Goal: Information Seeking & Learning: Check status

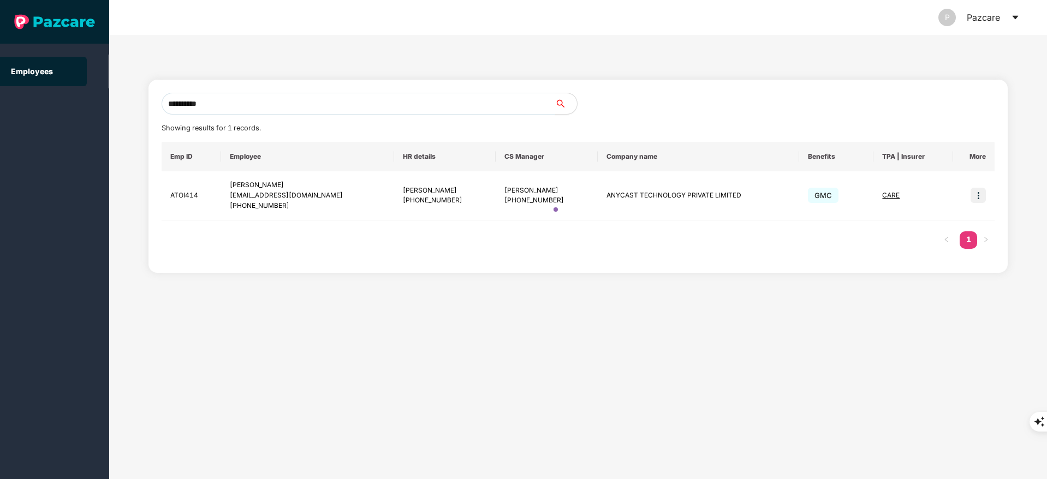
click at [261, 107] on input "**********" at bounding box center [358, 104] width 393 height 22
type input "*"
paste input "**********"
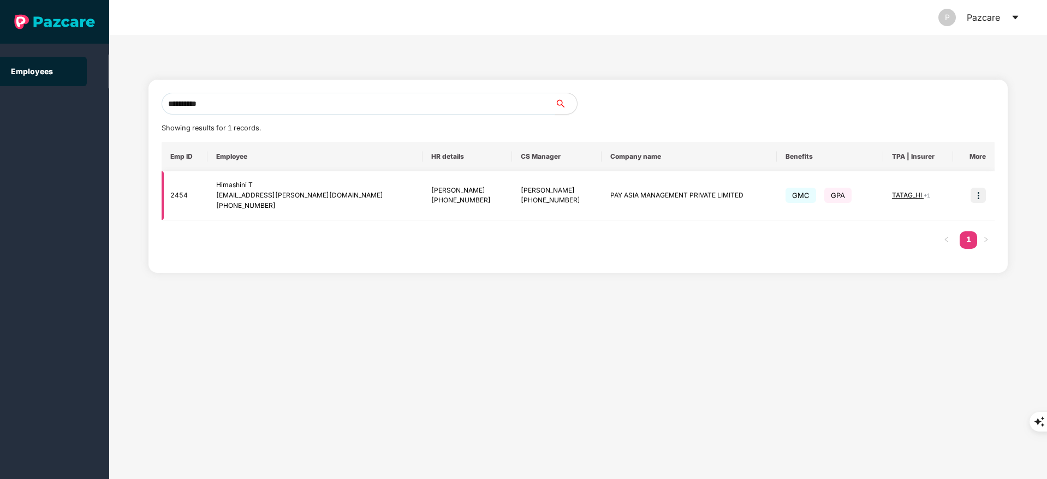
type input "**********"
click at [971, 193] on img at bounding box center [977, 195] width 15 height 15
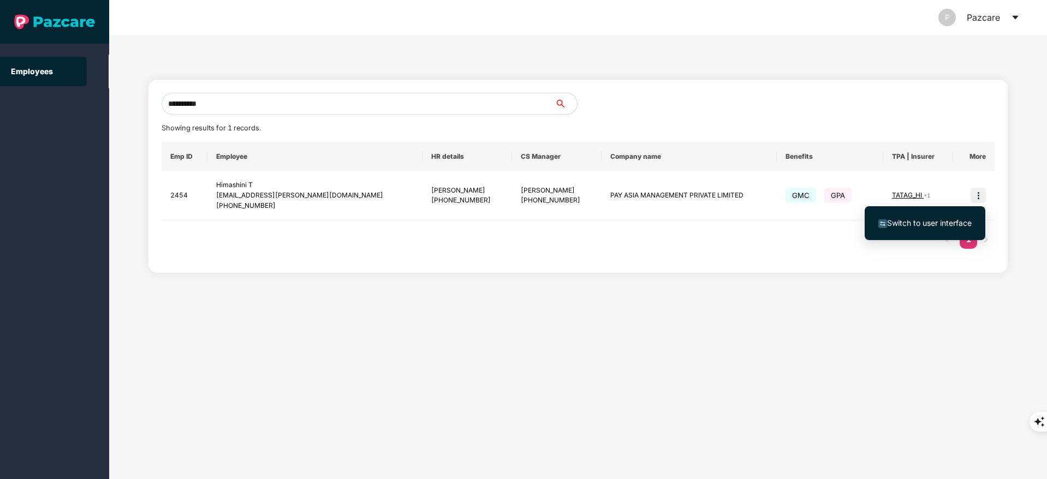
click at [954, 212] on li "Switch to user interface" at bounding box center [924, 223] width 121 height 23
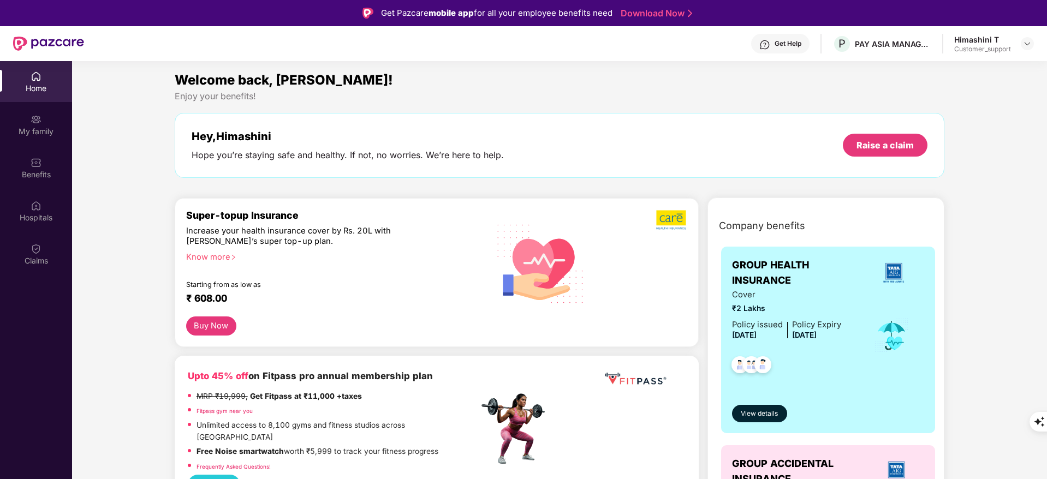
click at [35, 251] on img at bounding box center [36, 248] width 11 height 11
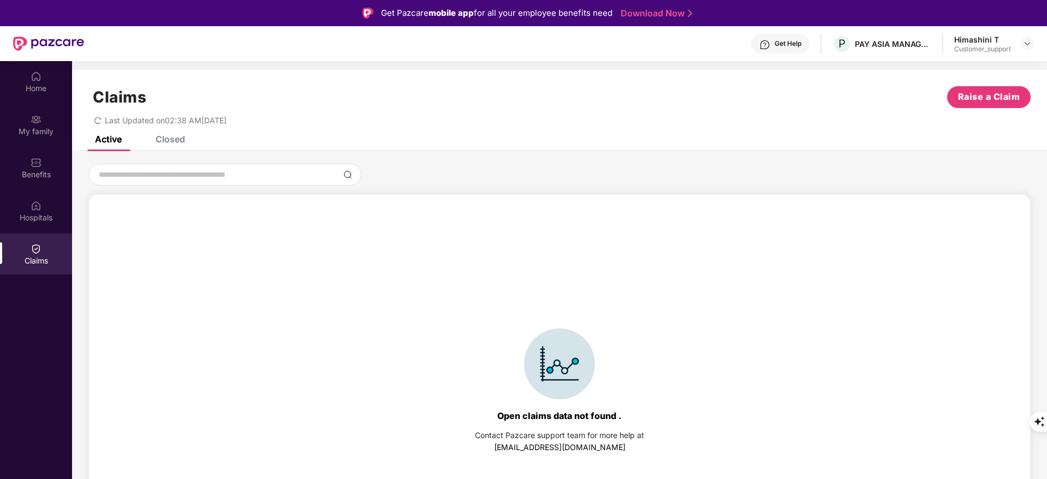
click at [188, 134] on div "Claims Raise a Claim Last Updated on 02:38 AM[DATE]" at bounding box center [559, 103] width 975 height 66
click at [155, 141] on div "Closed" at bounding box center [162, 139] width 46 height 11
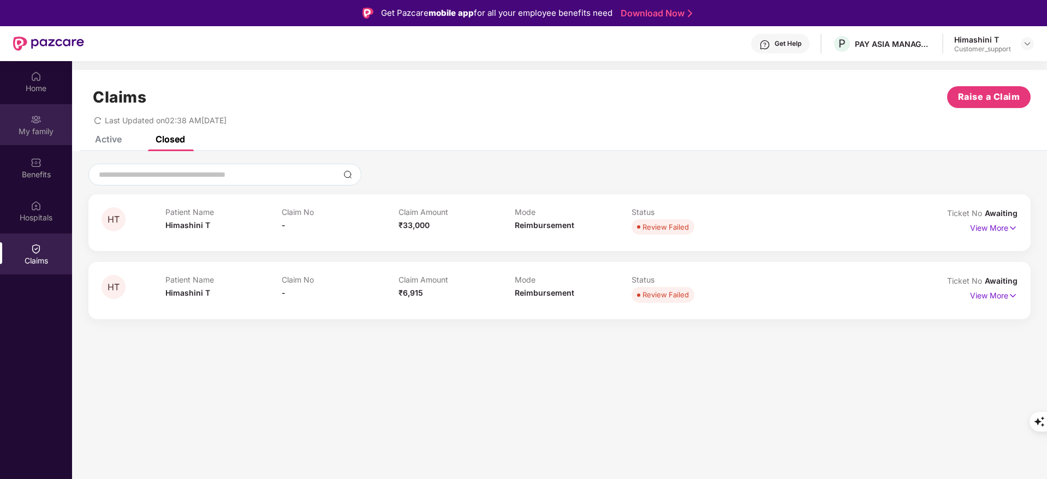
click at [54, 119] on div "My family" at bounding box center [36, 124] width 72 height 41
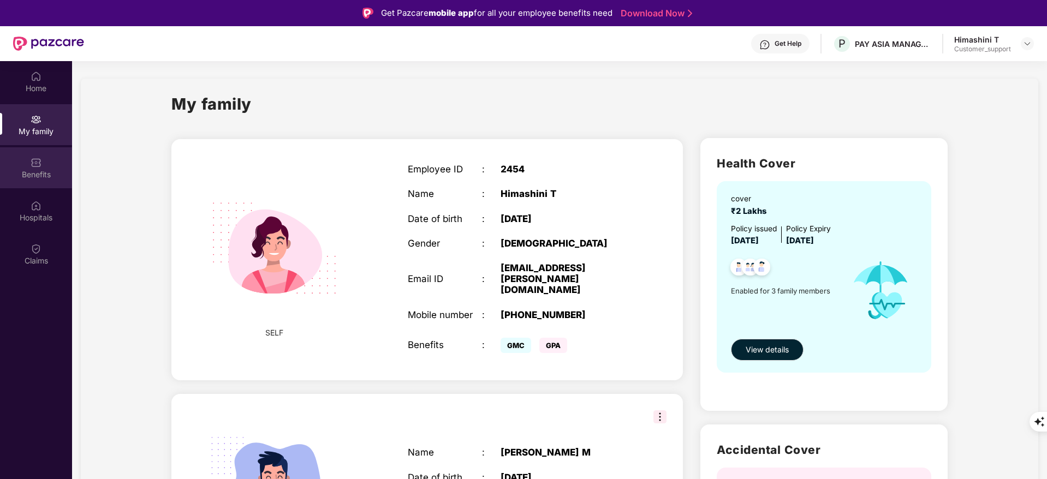
click at [40, 165] on img at bounding box center [36, 162] width 11 height 11
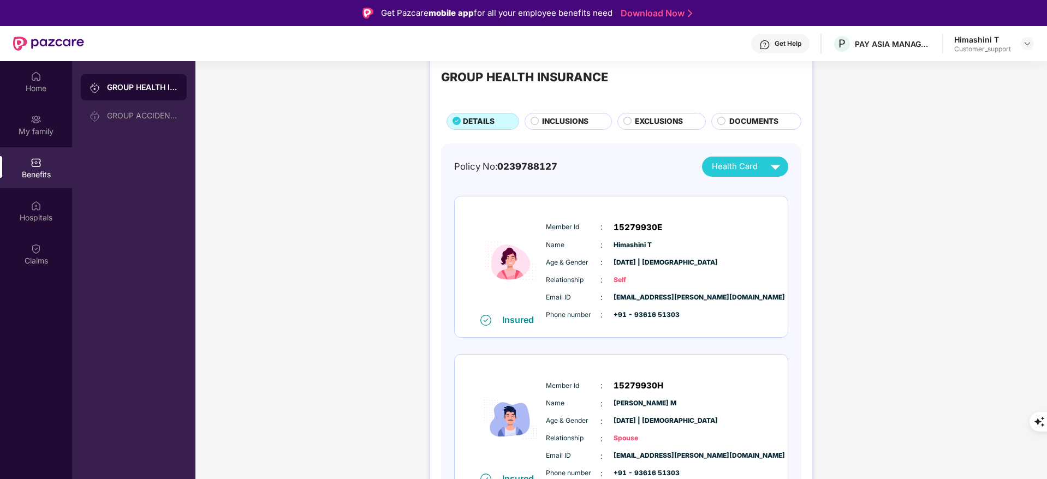
scroll to position [23, 0]
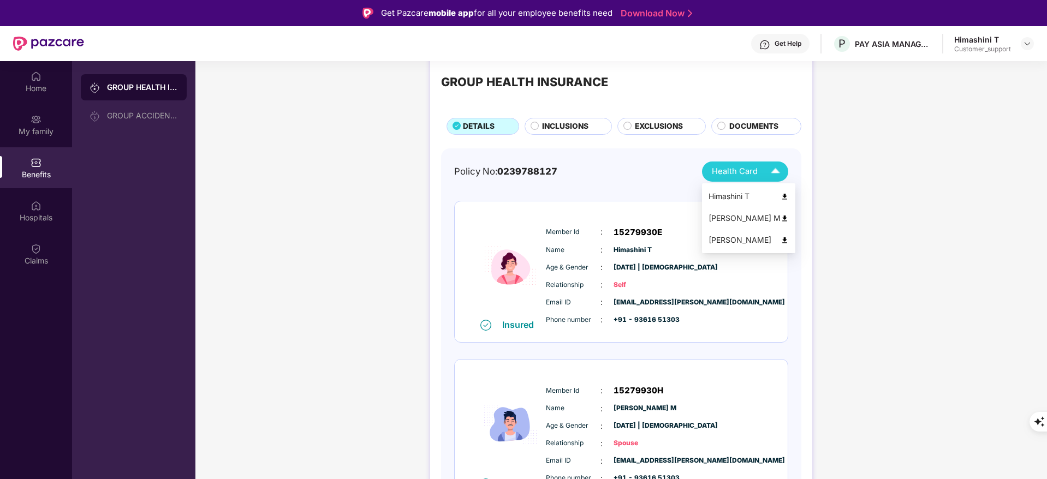
click at [781, 236] on li "[PERSON_NAME]" at bounding box center [748, 240] width 93 height 22
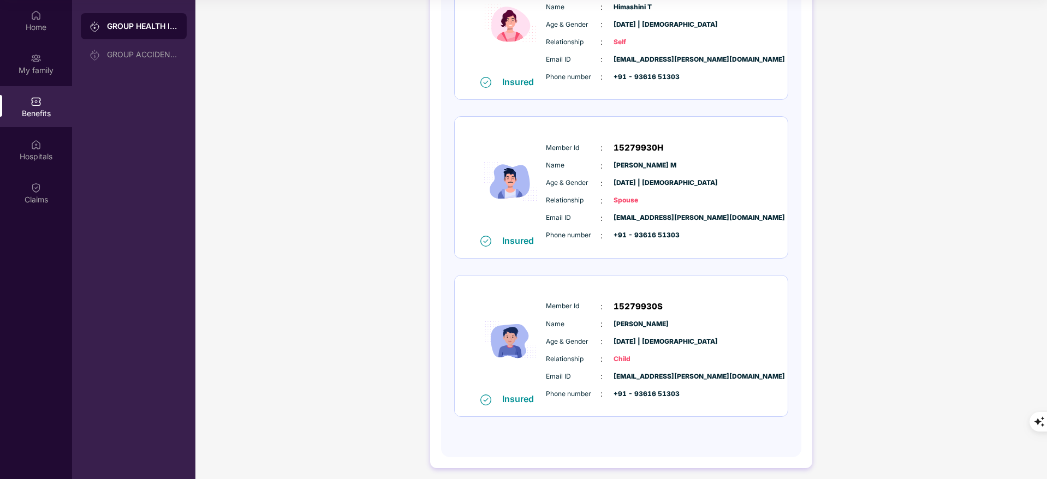
scroll to position [0, 0]
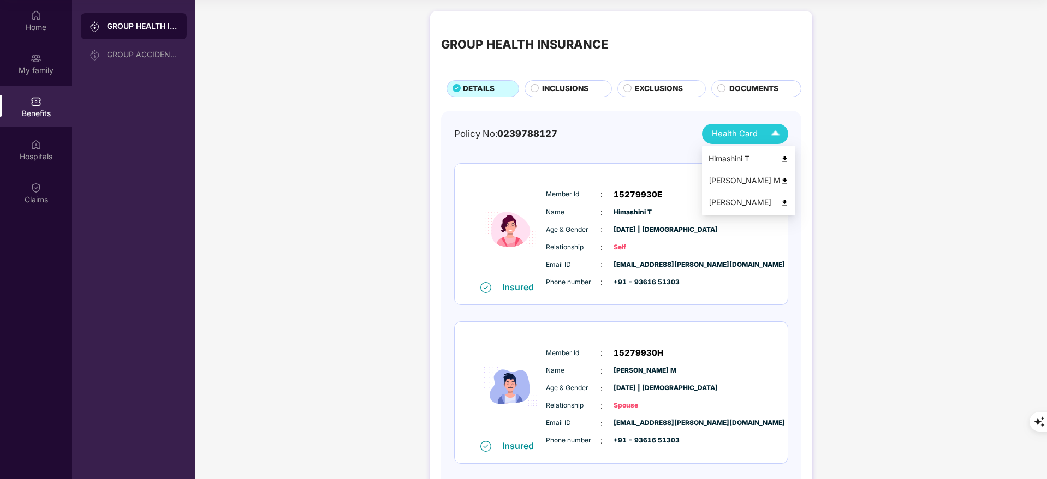
click at [780, 199] on img at bounding box center [784, 203] width 8 height 8
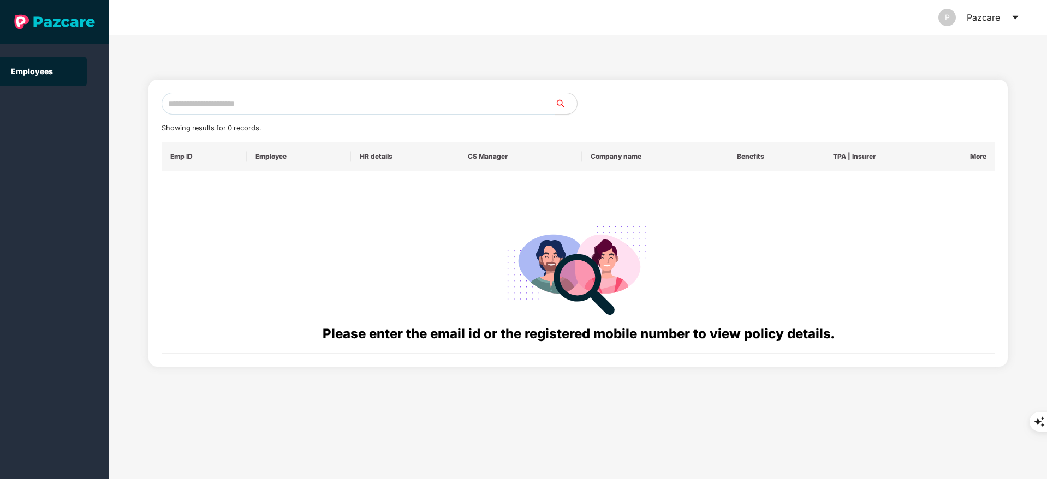
click at [198, 105] on input "text" at bounding box center [358, 104] width 393 height 22
paste input "**********"
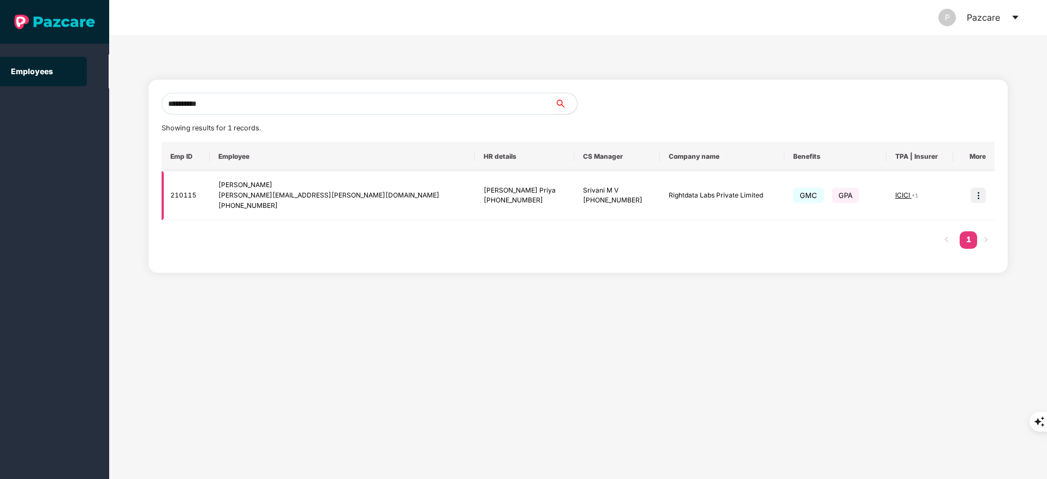
type input "**********"
click at [976, 197] on img at bounding box center [977, 195] width 15 height 15
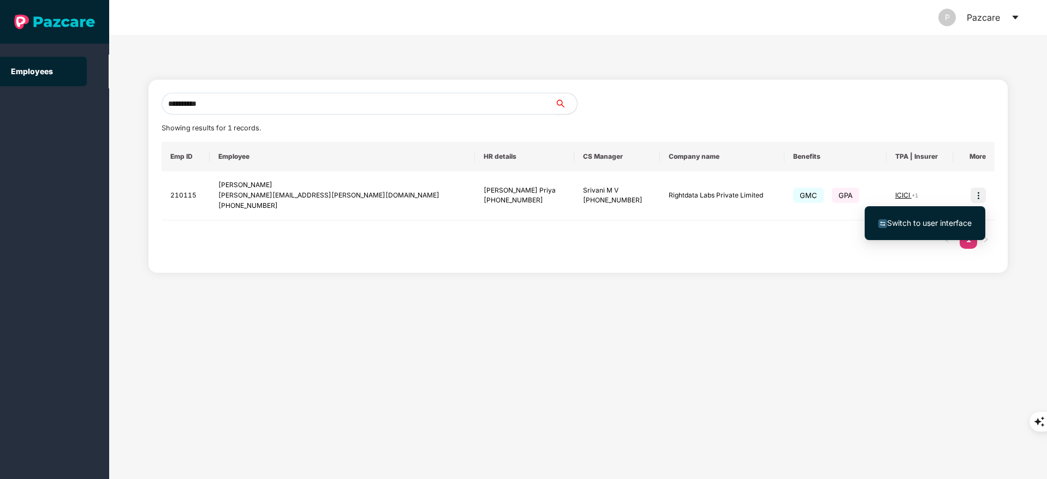
click at [941, 217] on span "Switch to user interface" at bounding box center [924, 223] width 93 height 12
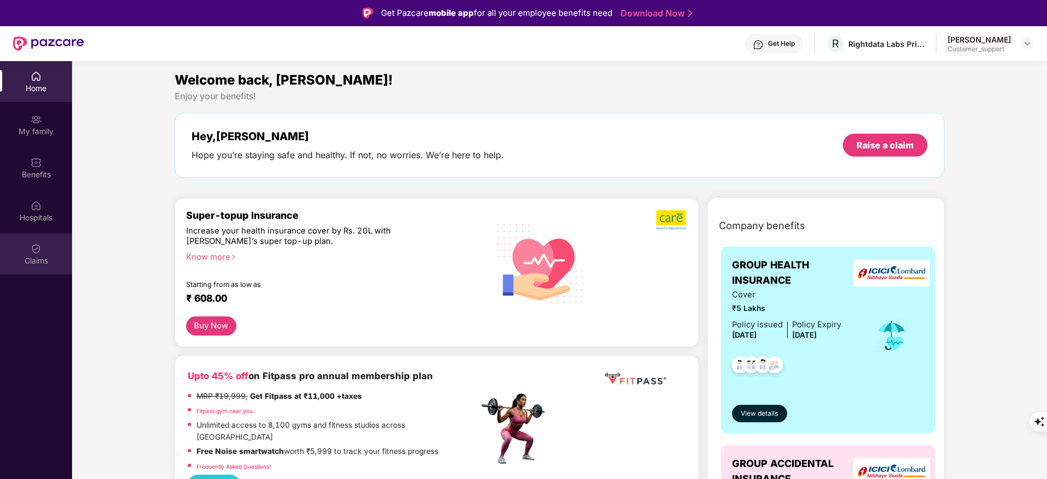
click at [32, 251] on img at bounding box center [36, 248] width 11 height 11
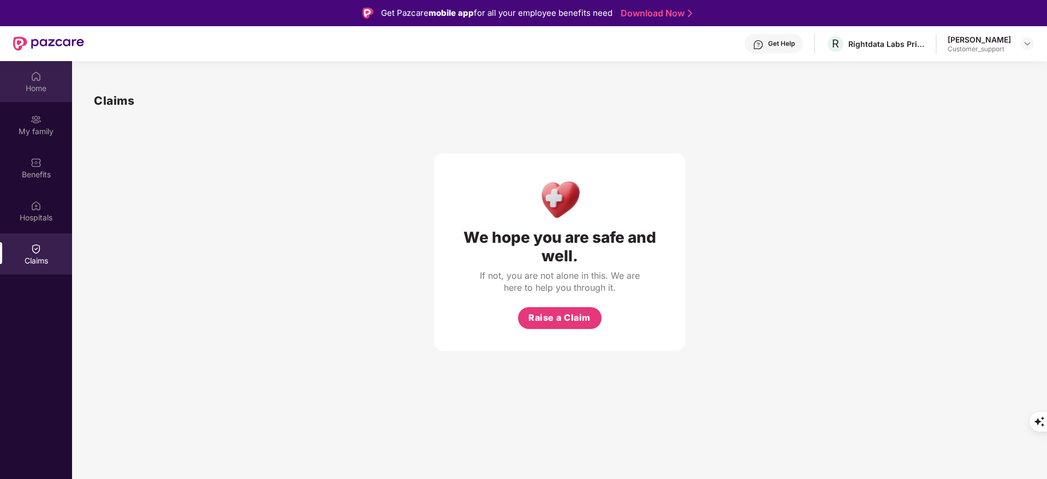
click at [35, 82] on div "Home" at bounding box center [36, 81] width 72 height 41
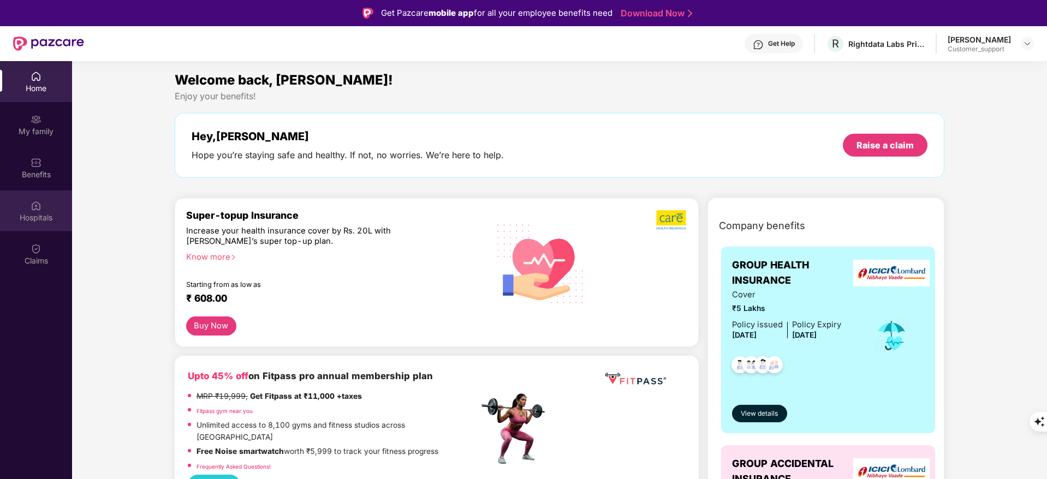
click at [39, 211] on img at bounding box center [36, 205] width 11 height 11
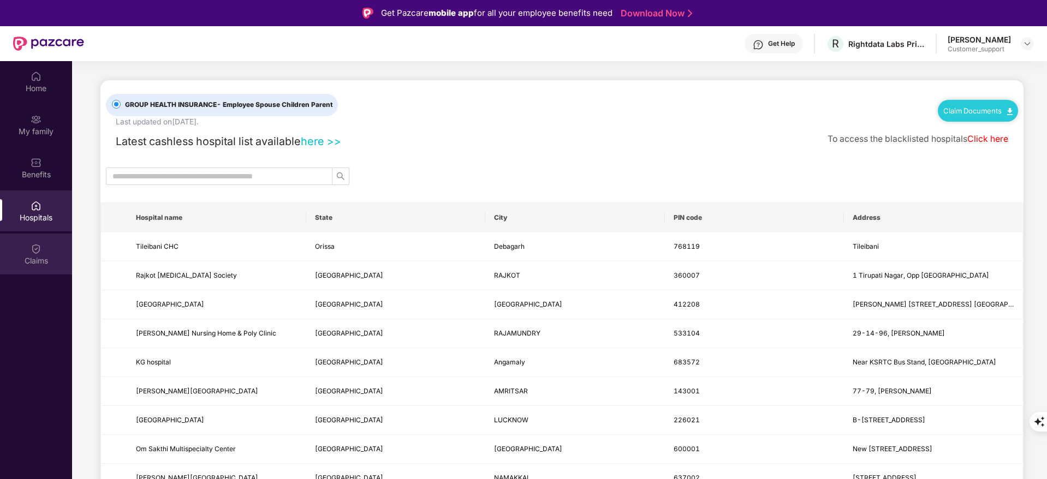
click at [37, 247] on img at bounding box center [36, 248] width 11 height 11
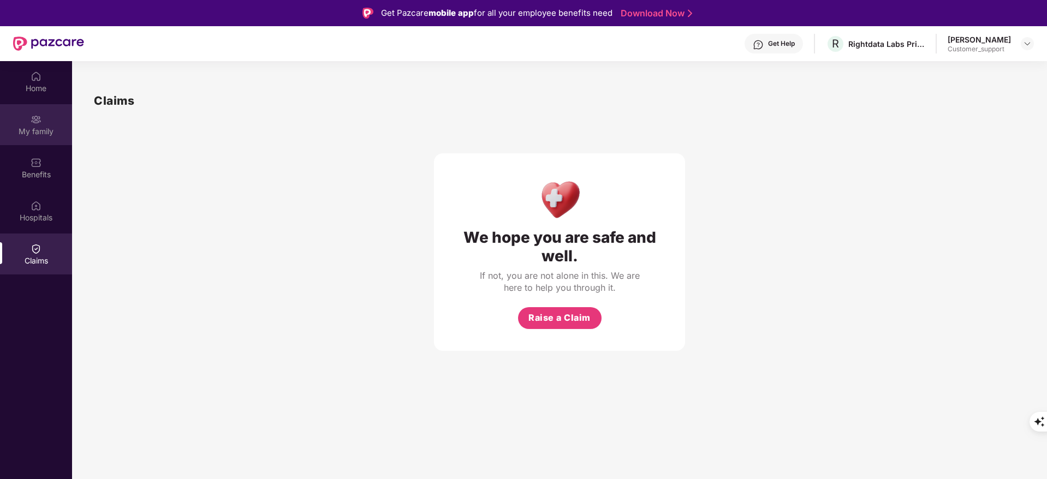
click at [32, 124] on img at bounding box center [36, 119] width 11 height 11
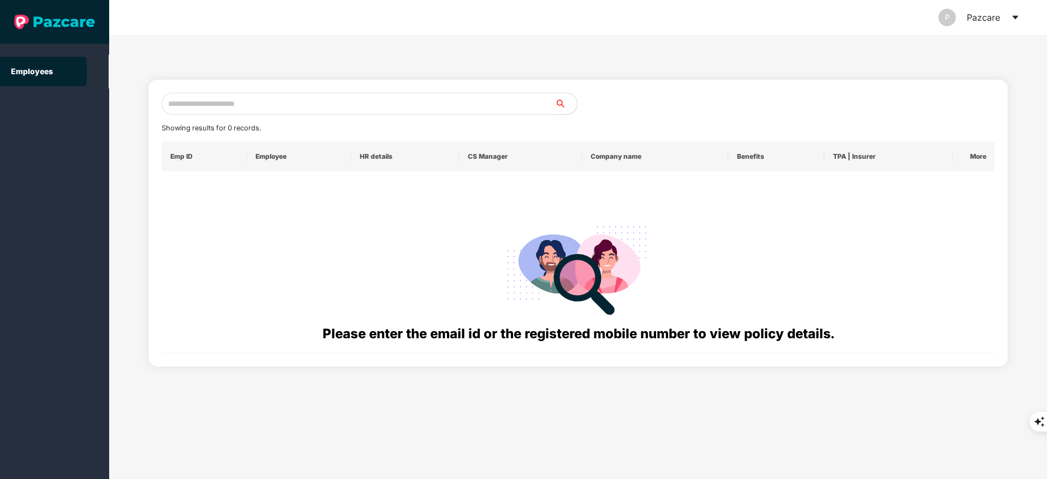
click at [190, 108] on input "text" at bounding box center [358, 104] width 393 height 22
paste input "**********"
type input "*"
paste input "**********"
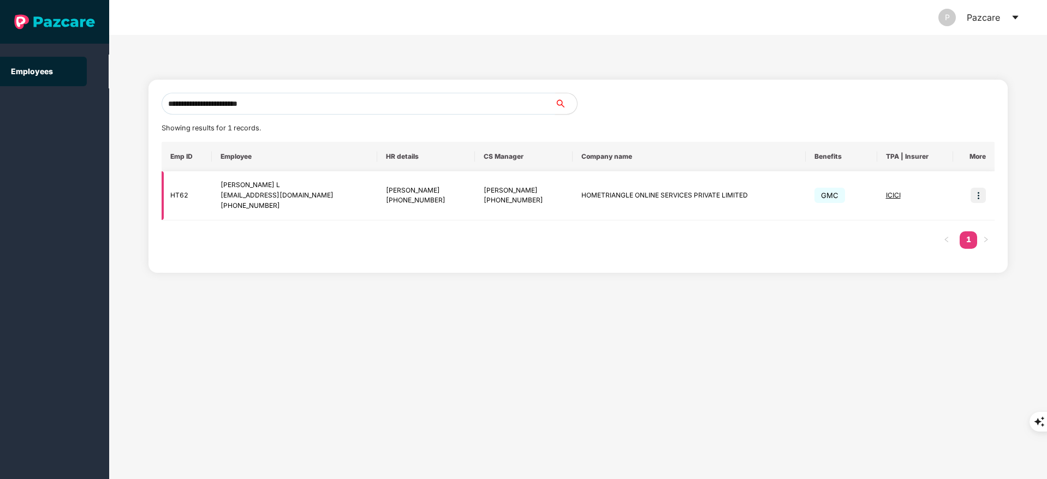
type input "**********"
click at [973, 194] on img at bounding box center [977, 195] width 15 height 15
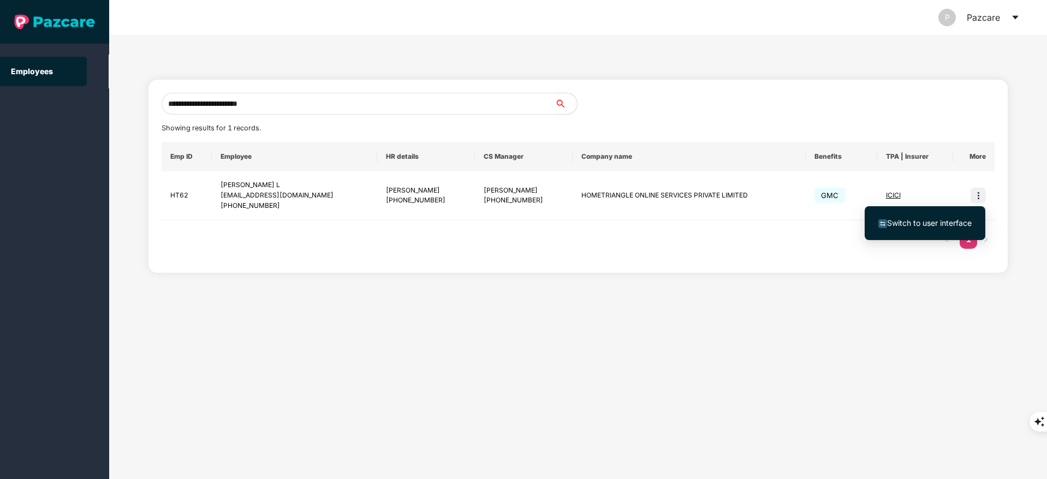
click at [924, 229] on span "Switch to user interface" at bounding box center [924, 223] width 93 height 12
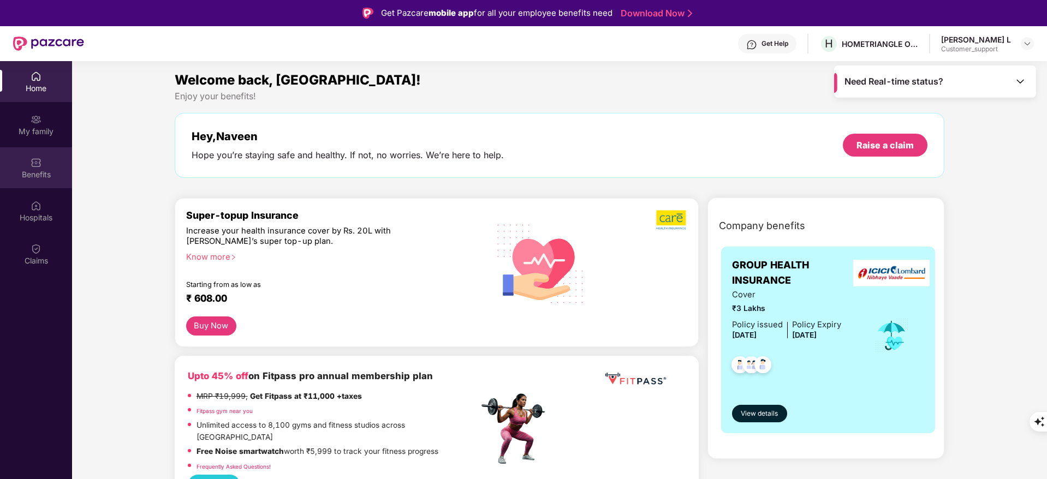
click at [39, 160] on img at bounding box center [36, 162] width 11 height 11
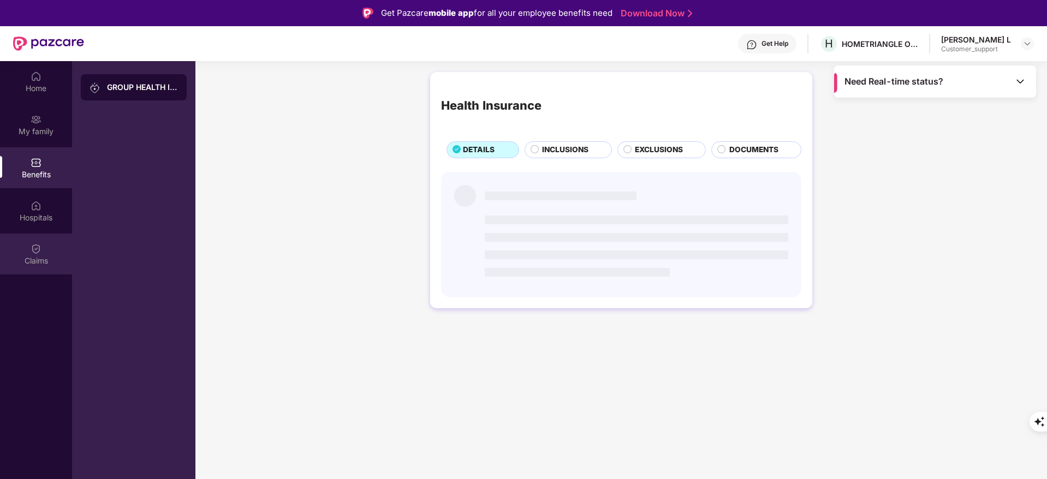
click at [26, 248] on div "Claims" at bounding box center [36, 254] width 72 height 41
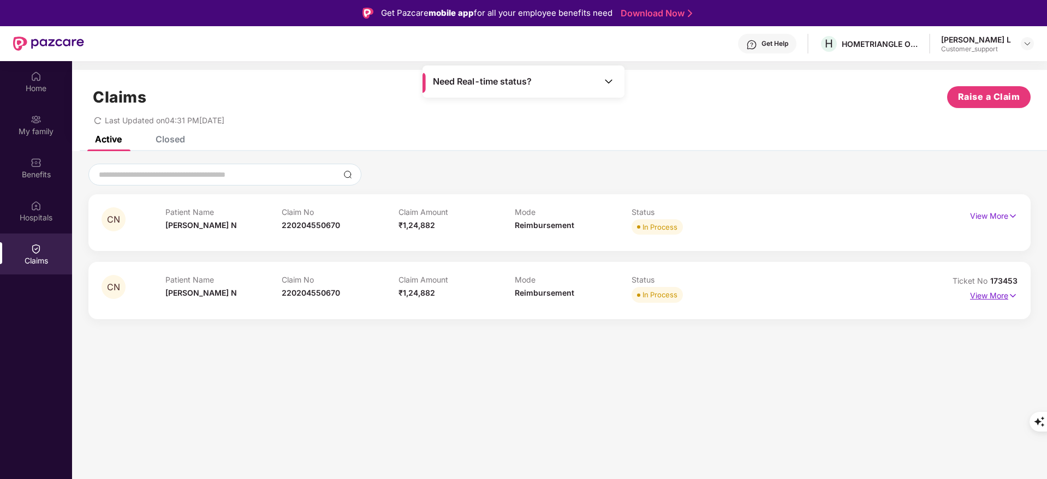
click at [983, 293] on p "View More" at bounding box center [993, 294] width 47 height 15
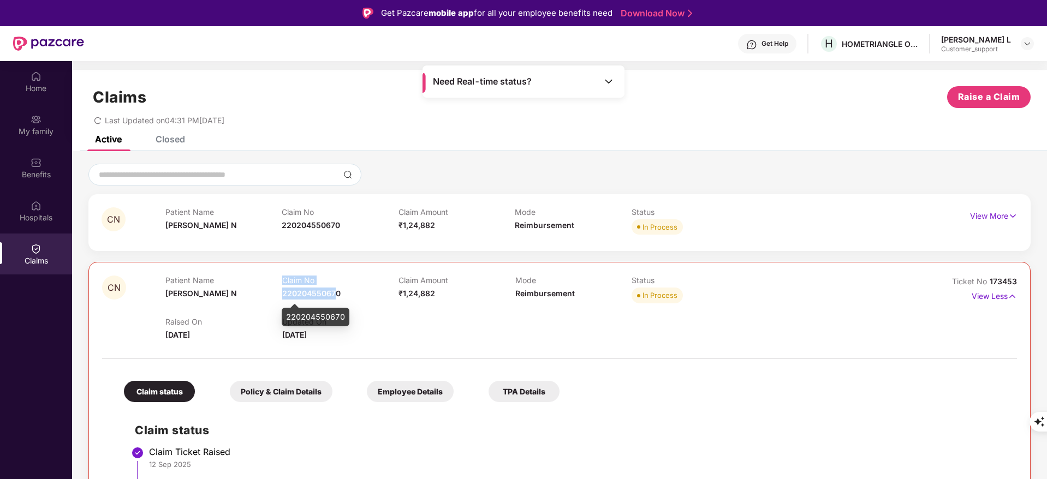
drag, startPoint x: 281, startPoint y: 293, endPoint x: 332, endPoint y: 292, distance: 51.3
click at [332, 292] on div "Patient Name [PERSON_NAME] N Claim No 220204550670 Claim Amount ₹1,24,882 Mode …" at bounding box center [514, 291] width 699 height 30
click at [283, 295] on span "220204550670" at bounding box center [311, 293] width 58 height 9
drag, startPoint x: 283, startPoint y: 295, endPoint x: 339, endPoint y: 294, distance: 55.7
click at [339, 294] on span "220204550670" at bounding box center [311, 293] width 58 height 9
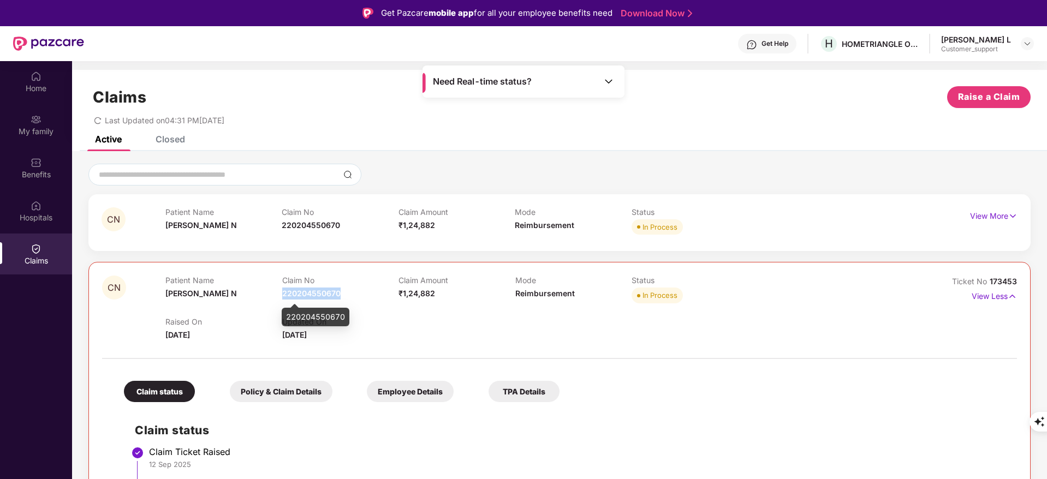
copy span "220204550670"
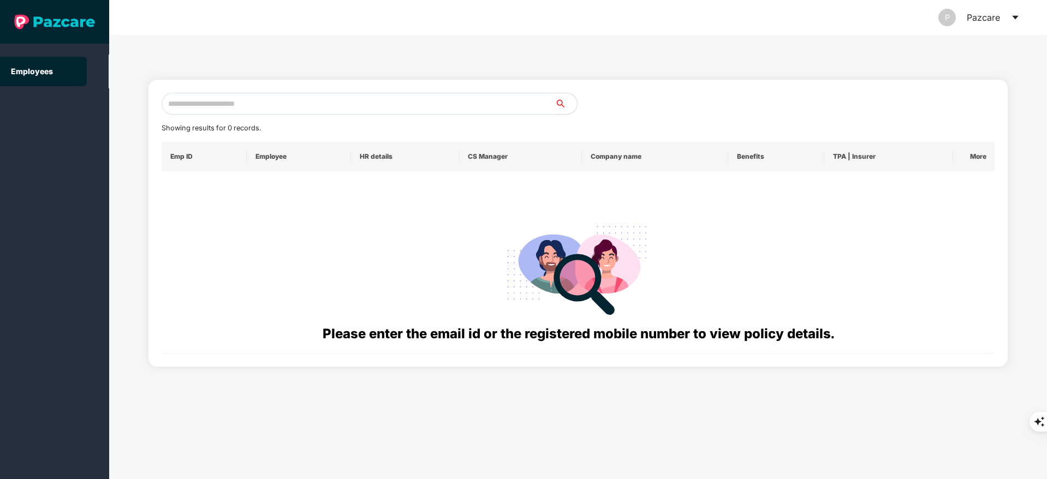
click at [210, 101] on input "text" at bounding box center [358, 104] width 393 height 22
paste input "**********"
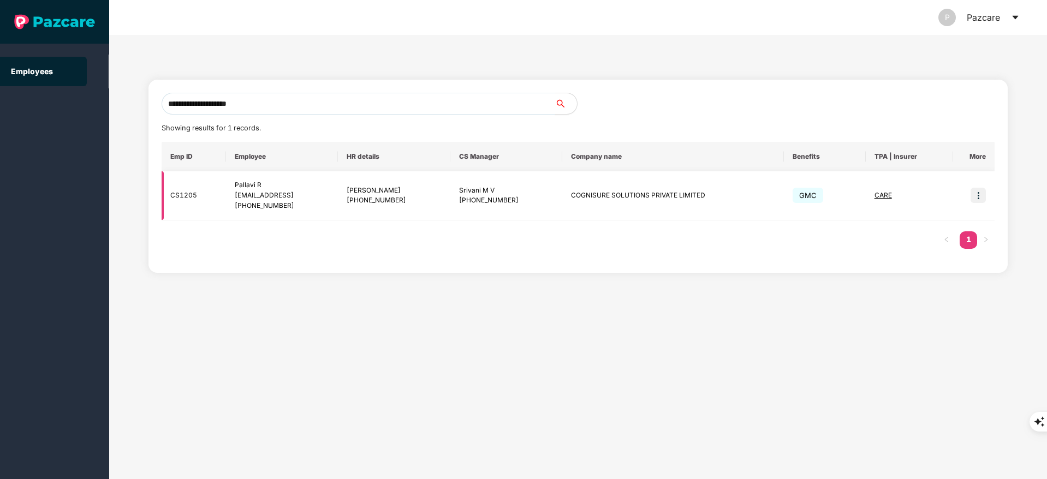
type input "**********"
click at [977, 193] on img at bounding box center [977, 195] width 15 height 15
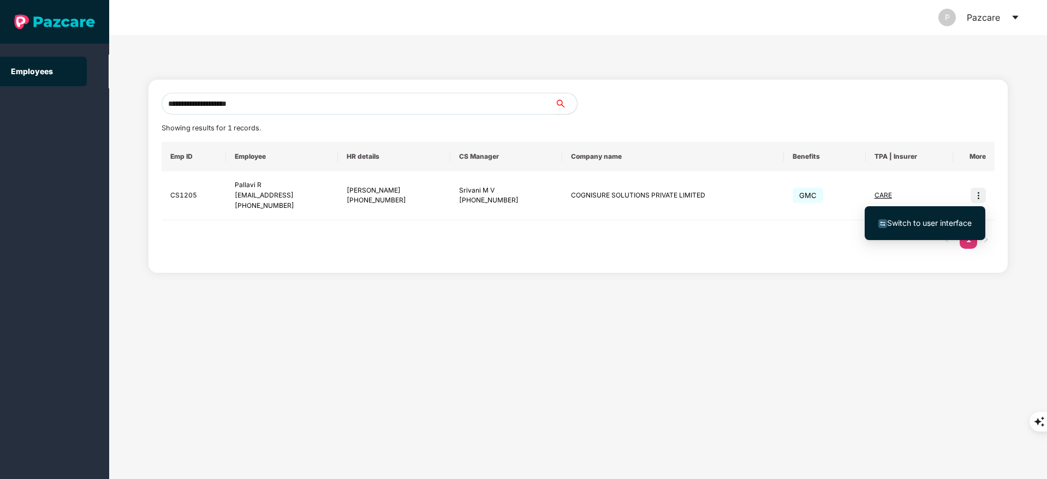
click at [938, 223] on span "Switch to user interface" at bounding box center [929, 222] width 85 height 9
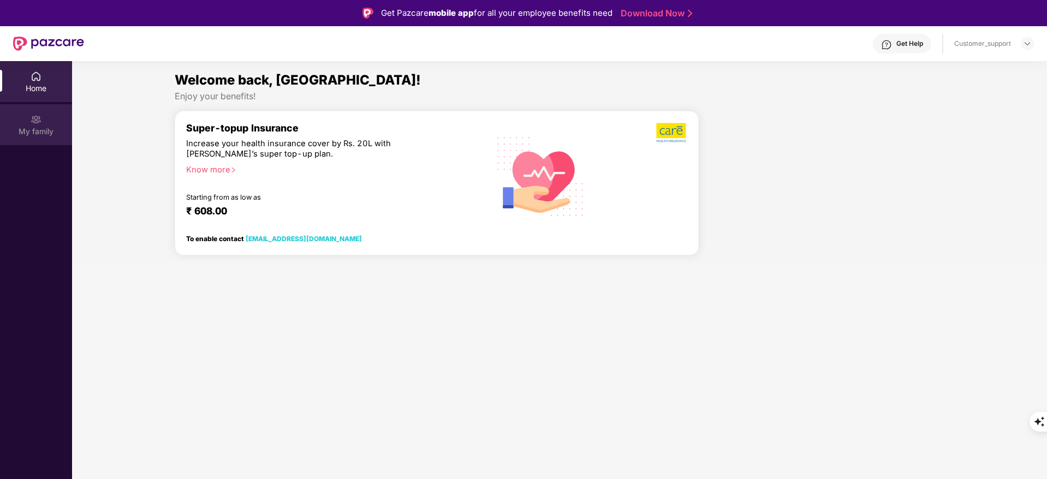
click at [59, 120] on div "My family" at bounding box center [36, 124] width 72 height 41
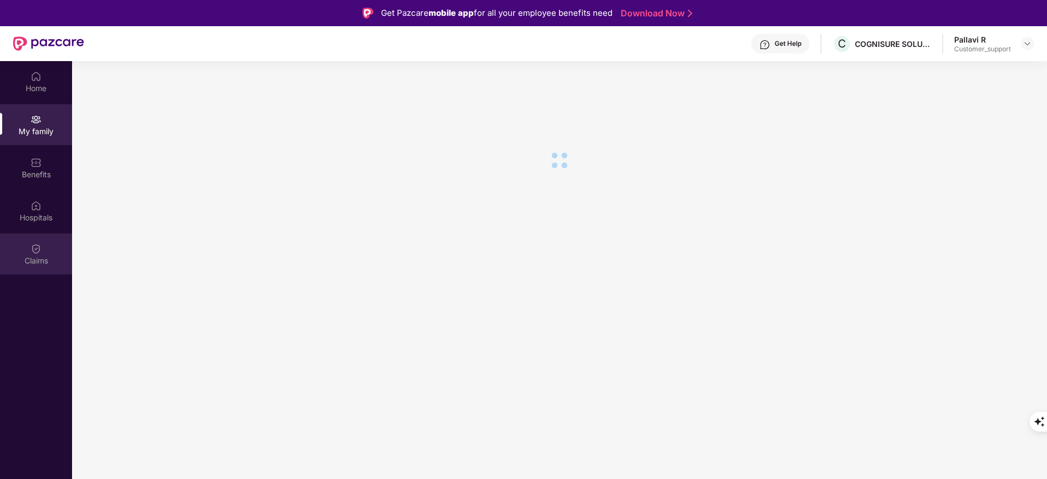
click at [23, 249] on div "Claims" at bounding box center [36, 254] width 72 height 41
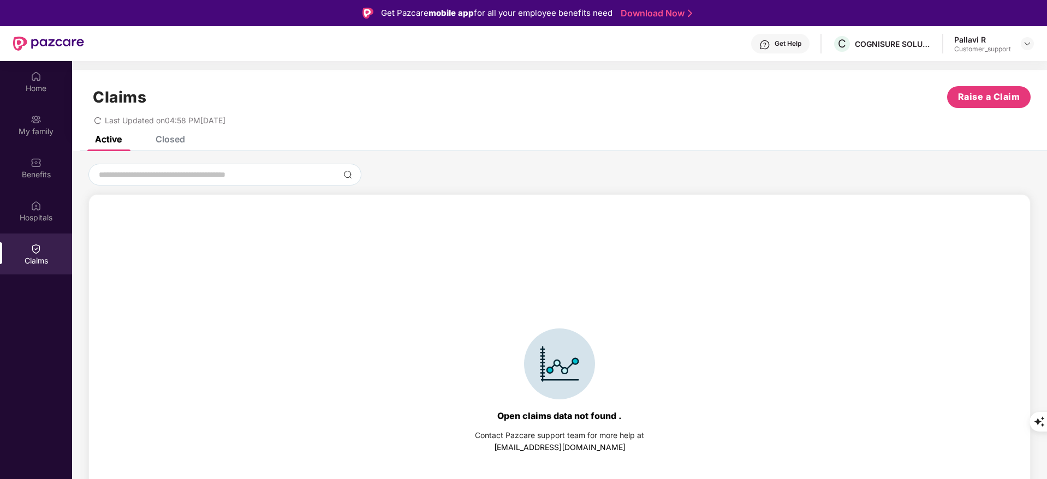
click at [179, 141] on div "Closed" at bounding box center [170, 139] width 29 height 11
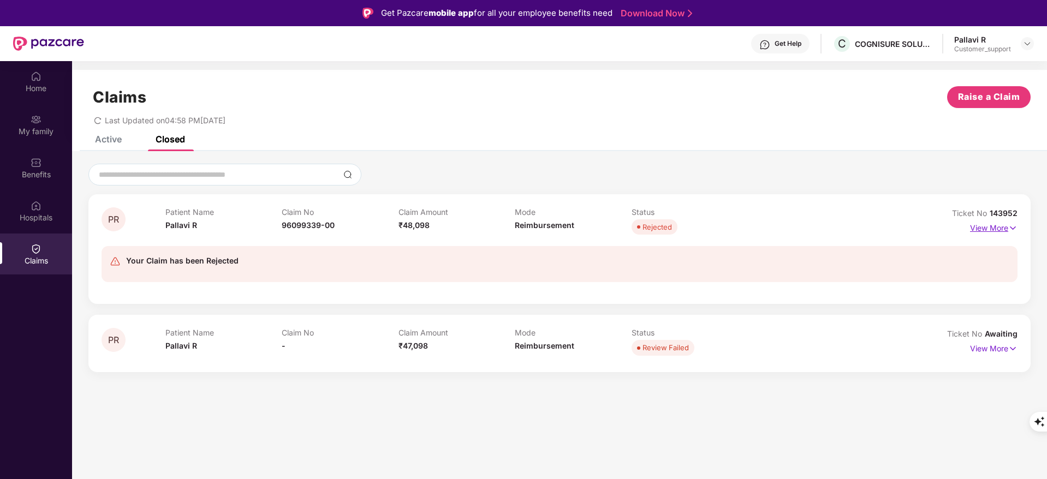
click at [983, 227] on p "View More" at bounding box center [993, 226] width 47 height 15
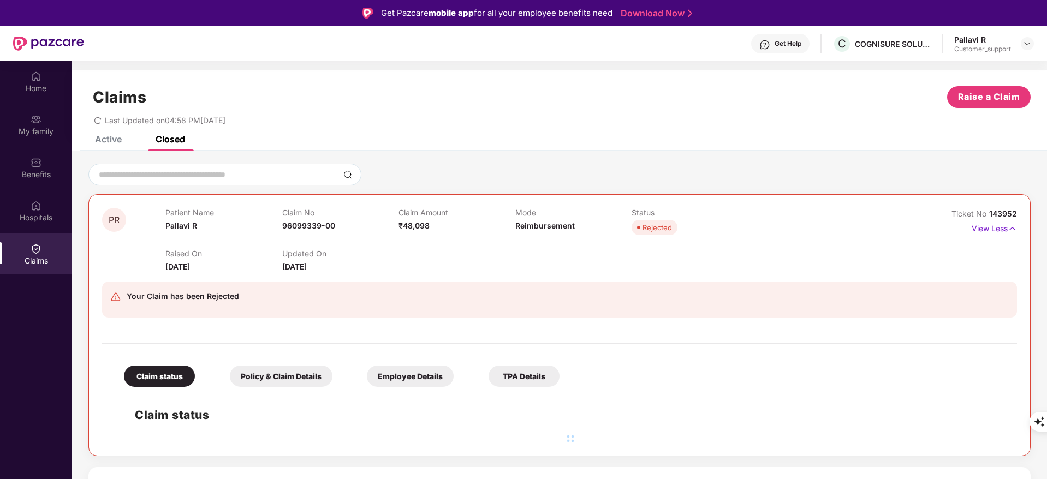
click at [983, 227] on p "View Less" at bounding box center [993, 227] width 45 height 15
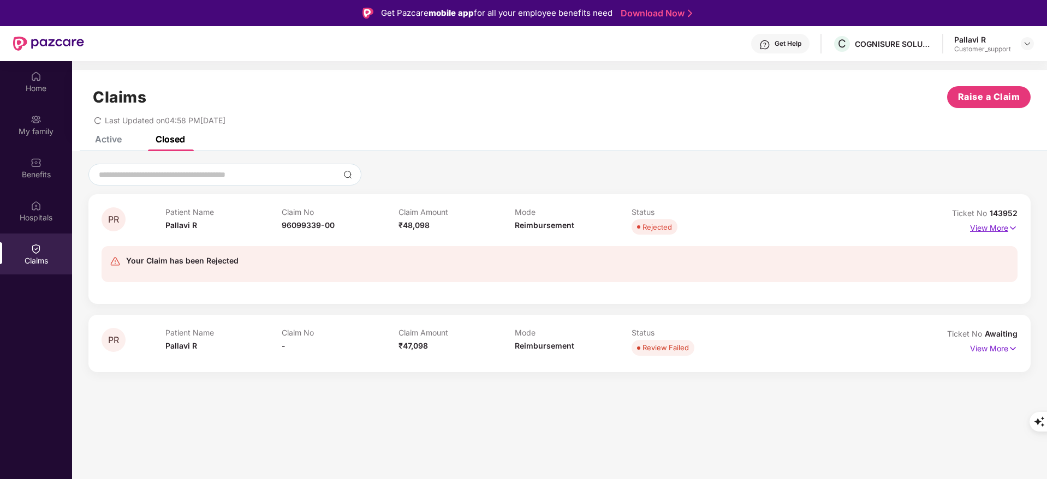
click at [983, 227] on p "View More" at bounding box center [993, 226] width 47 height 15
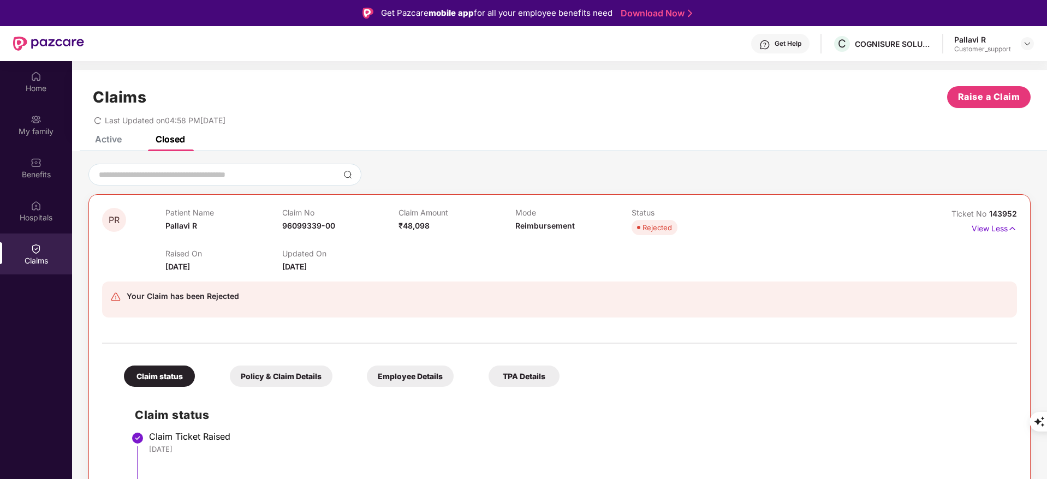
click at [990, 213] on span "143952" at bounding box center [1003, 213] width 28 height 9
drag, startPoint x: 987, startPoint y: 211, endPoint x: 1025, endPoint y: 217, distance: 38.7
click at [1025, 217] on div "PR Patient Name Pallavi R Claim No 96099339-00 Claim Amount ₹48,098 Mode Reimbu…" at bounding box center [559, 460] width 942 height 532
copy span "143952"
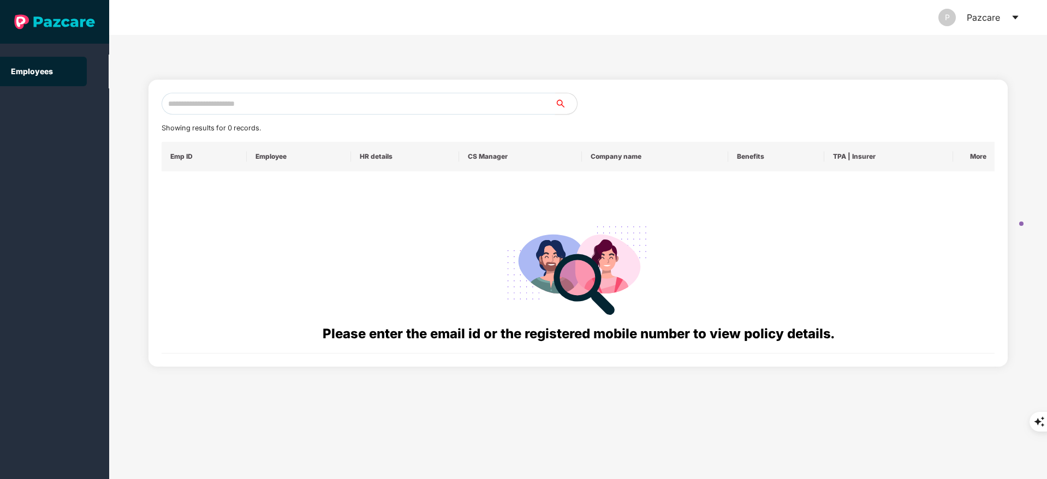
click at [200, 97] on input "text" at bounding box center [358, 104] width 393 height 22
paste input "**********"
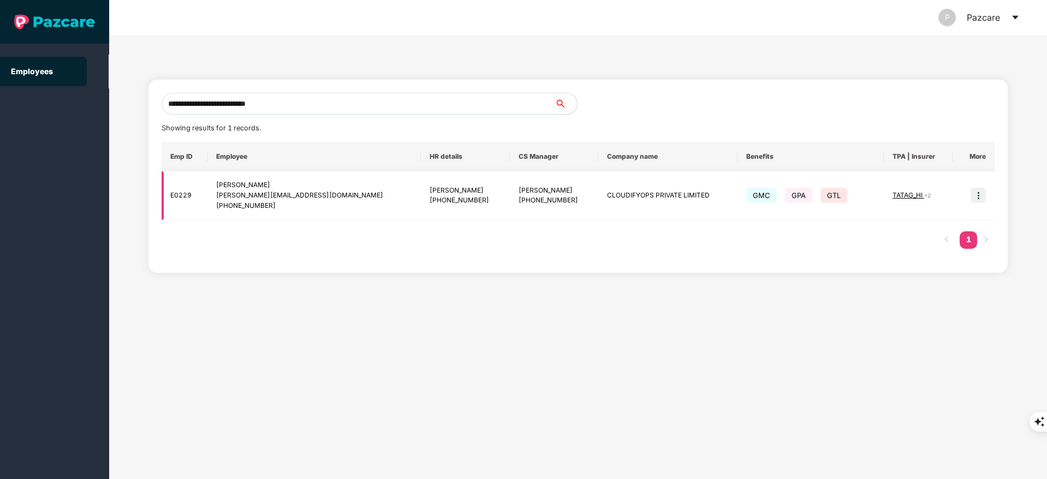
type input "**********"
click at [974, 198] on img at bounding box center [977, 195] width 15 height 15
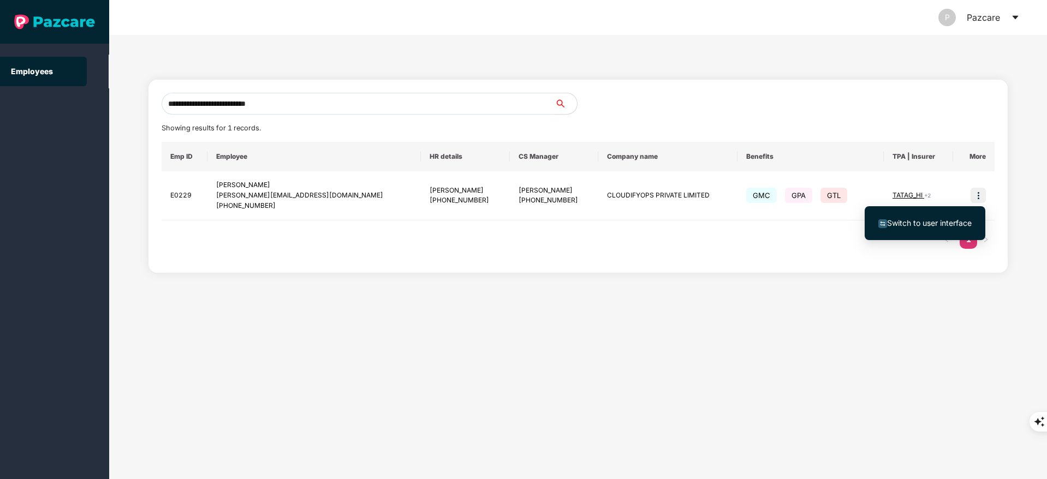
click at [952, 219] on span "Switch to user interface" at bounding box center [929, 222] width 85 height 9
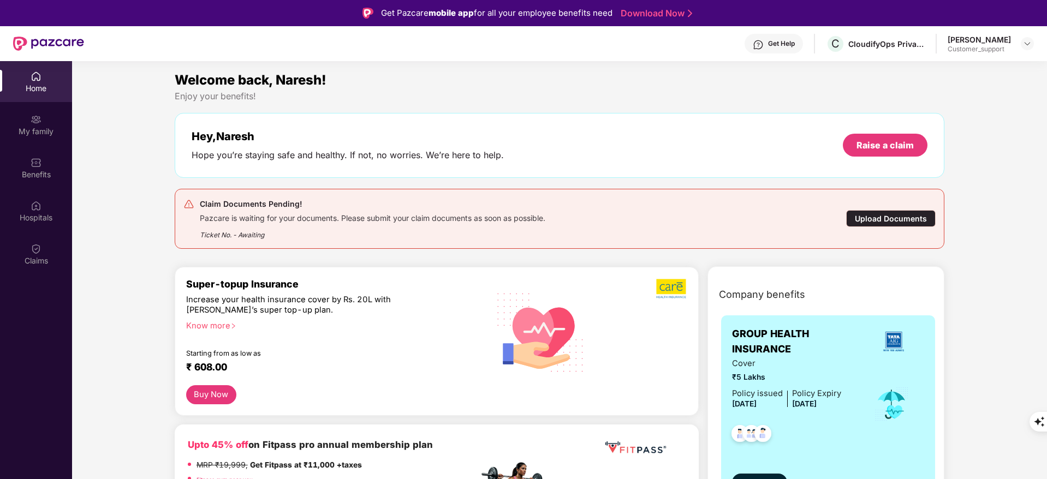
click at [785, 47] on div "Get Help" at bounding box center [781, 43] width 27 height 9
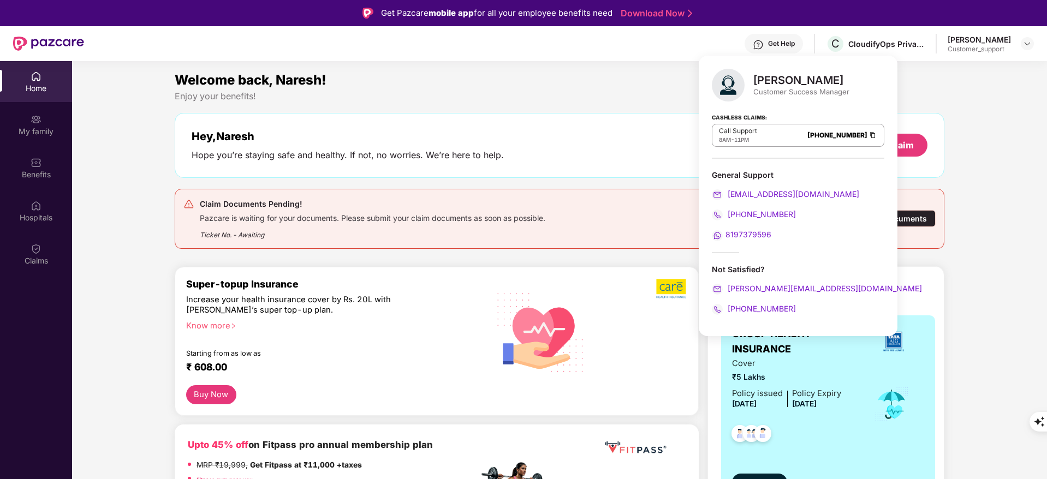
click at [785, 47] on div "Get Help" at bounding box center [781, 43] width 27 height 9
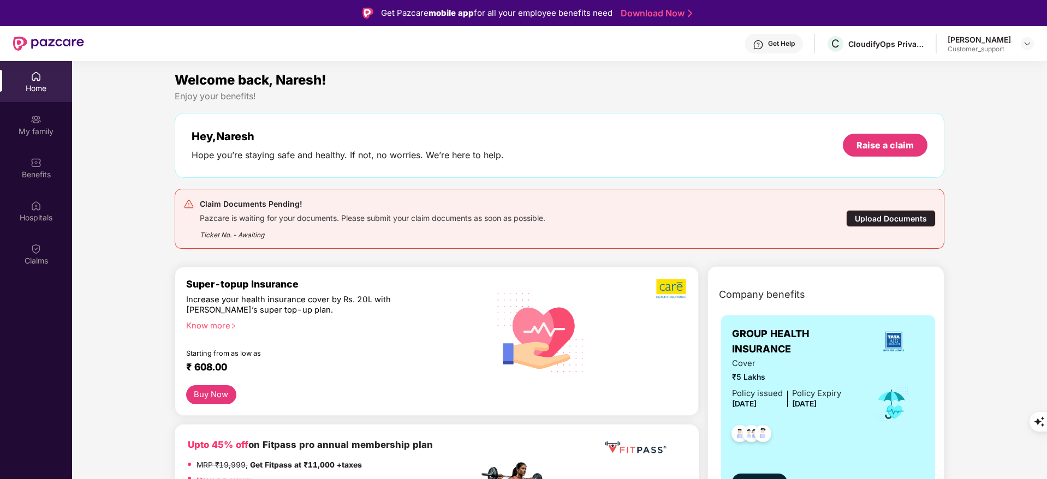
click at [602, 80] on div "Welcome back, Naresh!" at bounding box center [560, 80] width 770 height 21
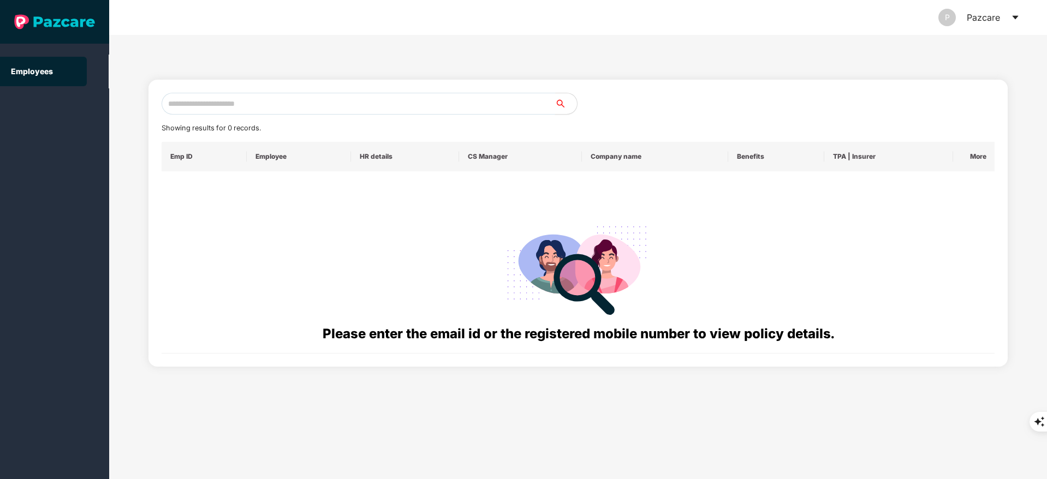
click at [234, 96] on input "text" at bounding box center [358, 104] width 393 height 22
paste input "**********"
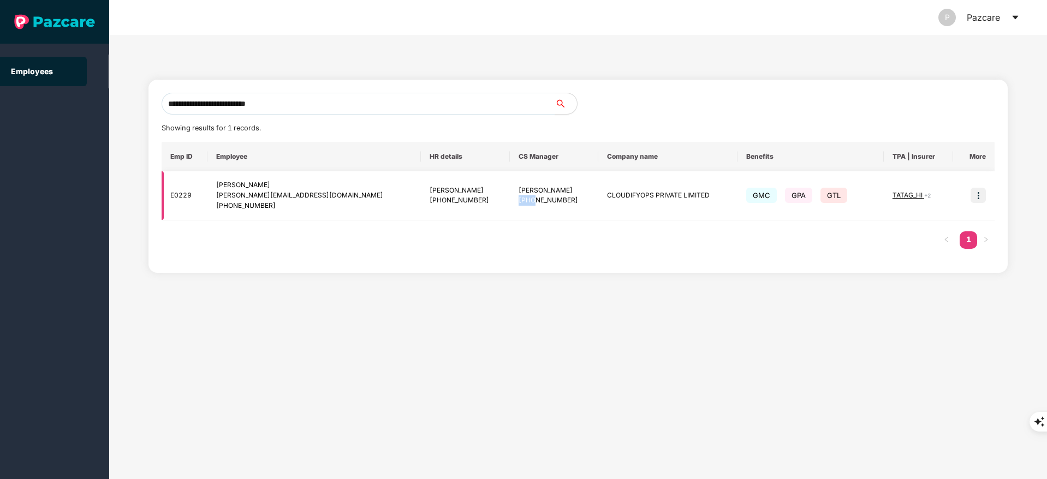
drag, startPoint x: 480, startPoint y: 195, endPoint x: 496, endPoint y: 195, distance: 16.4
click at [518, 195] on div "[PHONE_NUMBER]" at bounding box center [553, 200] width 71 height 10
drag, startPoint x: 478, startPoint y: 190, endPoint x: 523, endPoint y: 184, distance: 46.2
click at [523, 184] on td "[PERSON_NAME] [PHONE_NUMBER]" at bounding box center [554, 195] width 89 height 49
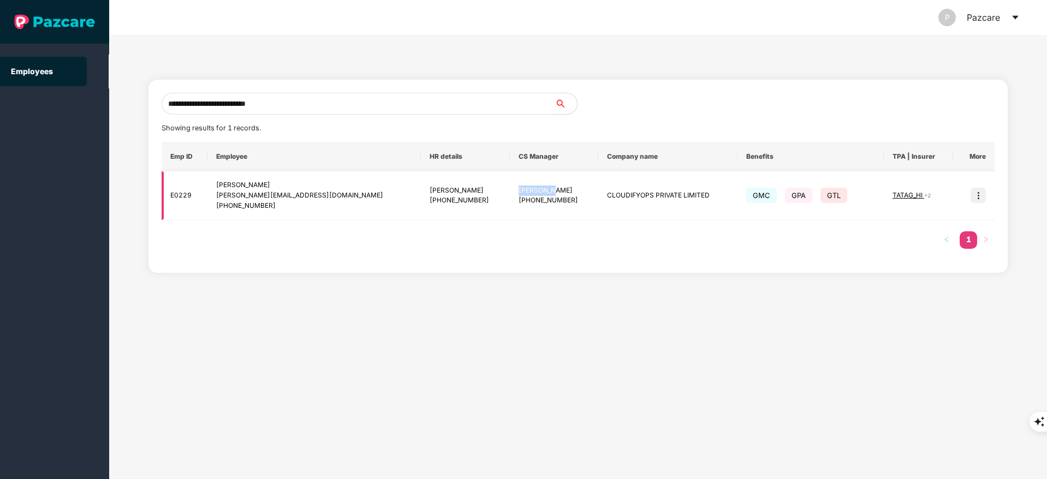
copy div "[PERSON_NAME]"
drag, startPoint x: 223, startPoint y: 184, endPoint x: 284, endPoint y: 206, distance: 64.2
click at [284, 206] on div "[PERSON_NAME] [PERSON_NAME][EMAIL_ADDRESS][DOMAIN_NAME] [PHONE_NUMBER]" at bounding box center [314, 195] width 196 height 31
copy div "[PERSON_NAME] [PERSON_NAME][EMAIL_ADDRESS][DOMAIN_NAME] [PHONE_NUMBER]"
drag, startPoint x: 492, startPoint y: 198, endPoint x: 539, endPoint y: 200, distance: 47.0
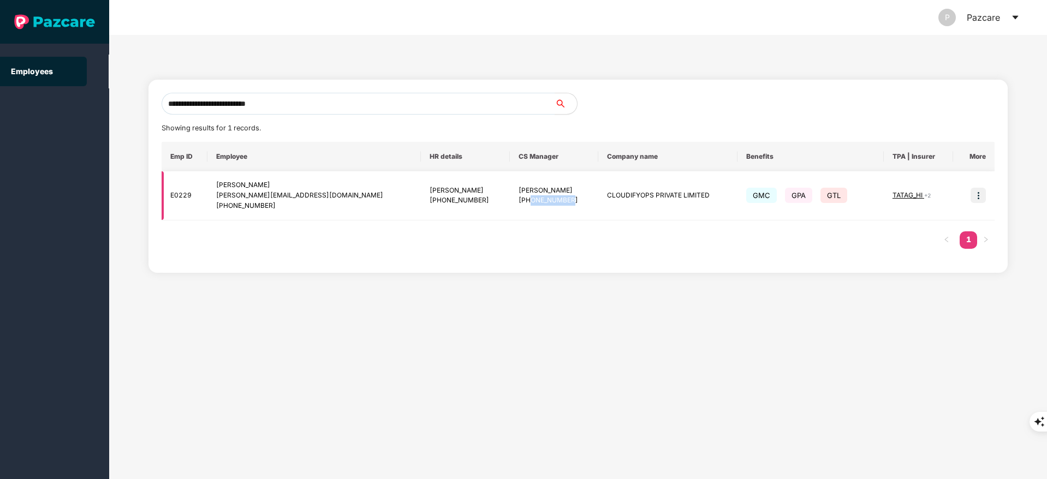
click at [539, 200] on div "[PHONE_NUMBER]" at bounding box center [553, 200] width 71 height 10
copy div "8884980008"
click at [539, 200] on div "[PHONE_NUMBER]" at bounding box center [553, 200] width 71 height 10
drag, startPoint x: 568, startPoint y: 193, endPoint x: 678, endPoint y: 199, distance: 110.4
click at [678, 199] on td "CLOUDIFYOPS PRIVATE LIMITED" at bounding box center [667, 195] width 139 height 49
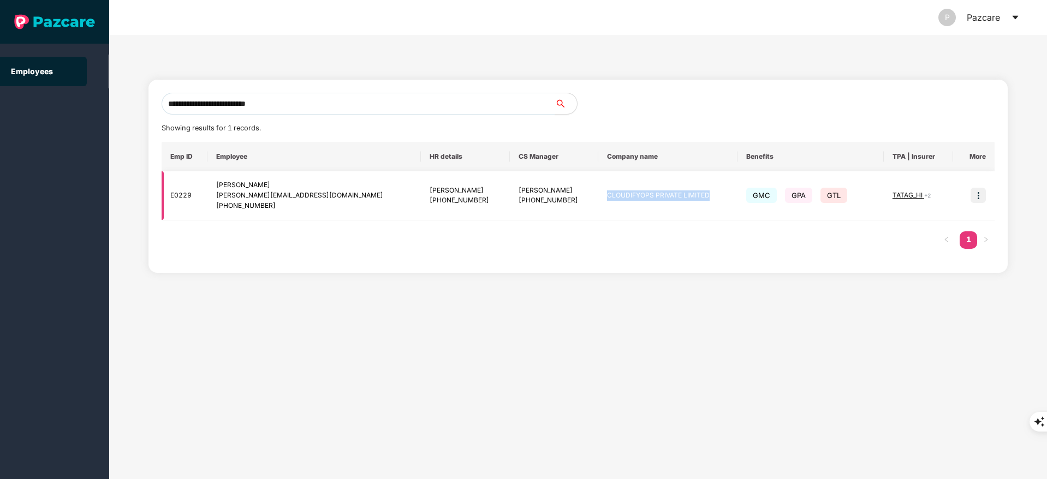
copy td "CLOUDIFYOPS PRIVATE LIMITED"
click at [296, 100] on input "**********" at bounding box center [358, 104] width 393 height 22
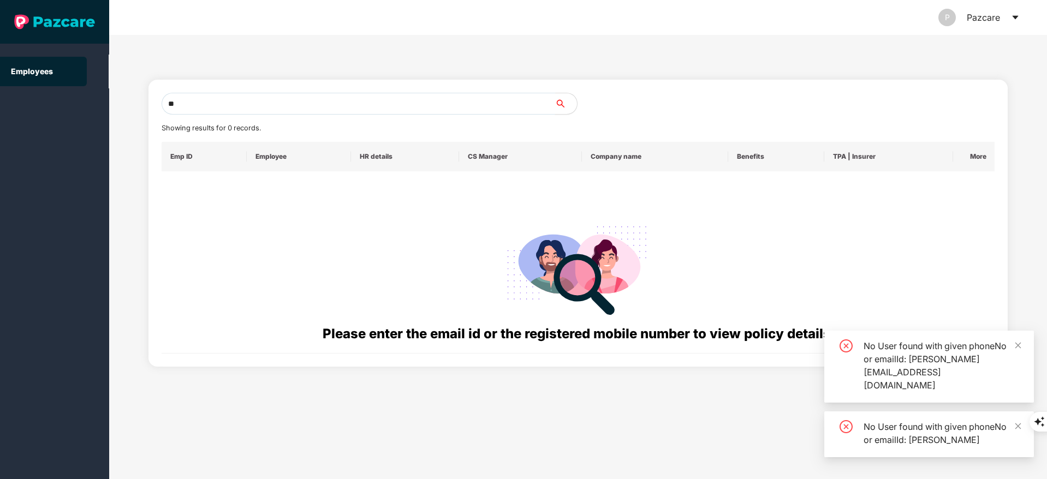
type input "*"
paste input "**********"
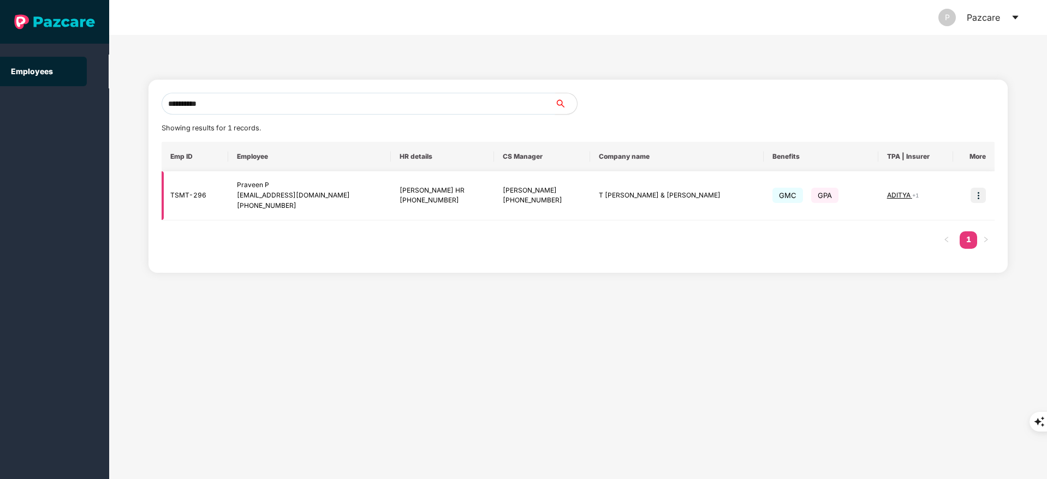
type input "**********"
click at [975, 193] on img at bounding box center [977, 195] width 15 height 15
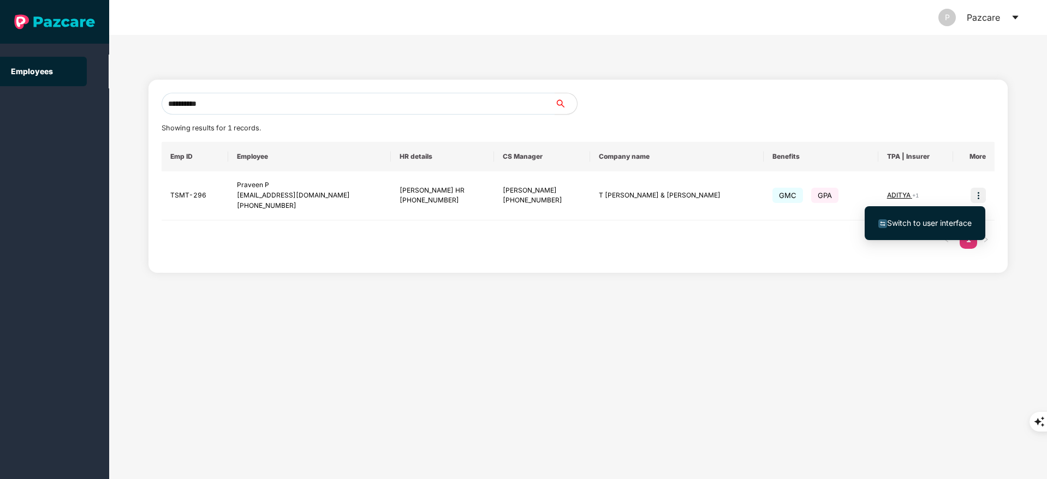
click at [944, 225] on span "Switch to user interface" at bounding box center [929, 222] width 85 height 9
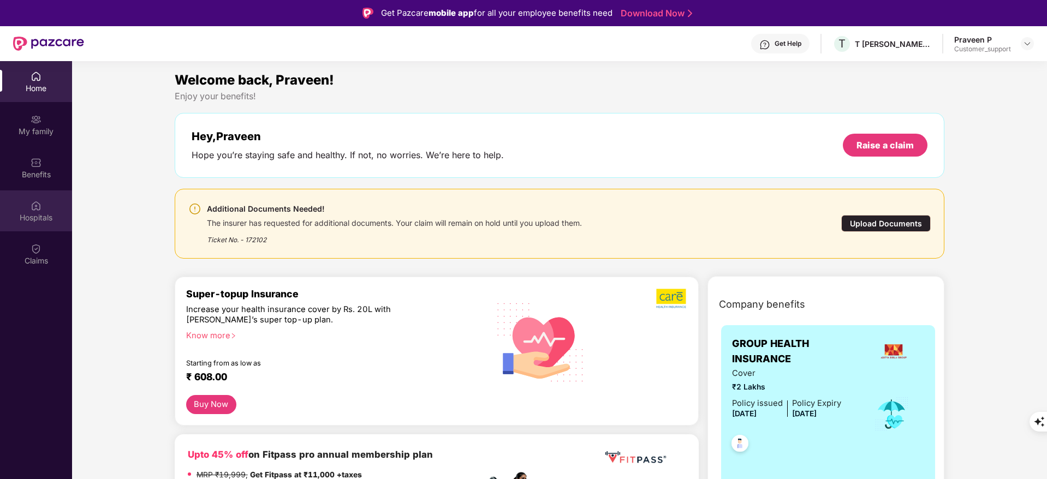
click at [34, 190] on div "Hospitals" at bounding box center [36, 210] width 72 height 41
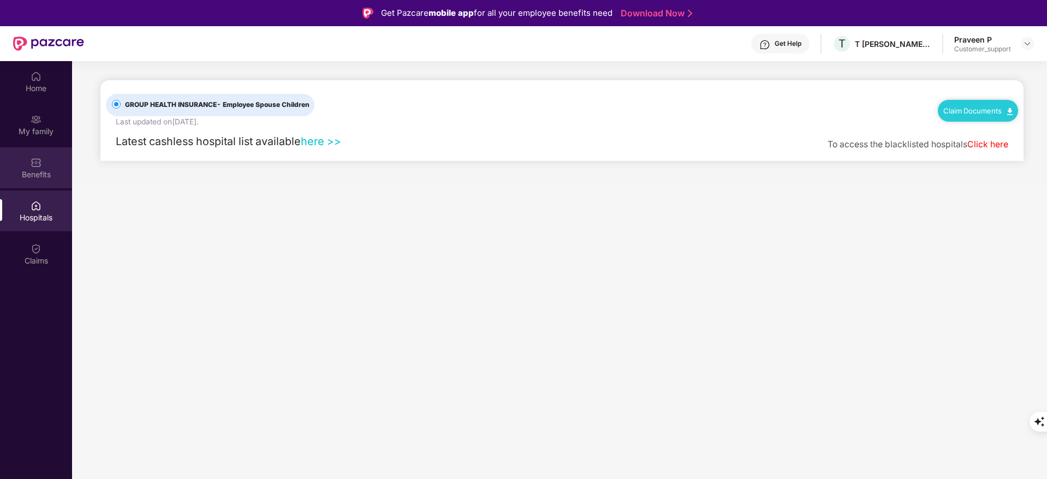
click at [36, 169] on div "Benefits" at bounding box center [36, 174] width 72 height 11
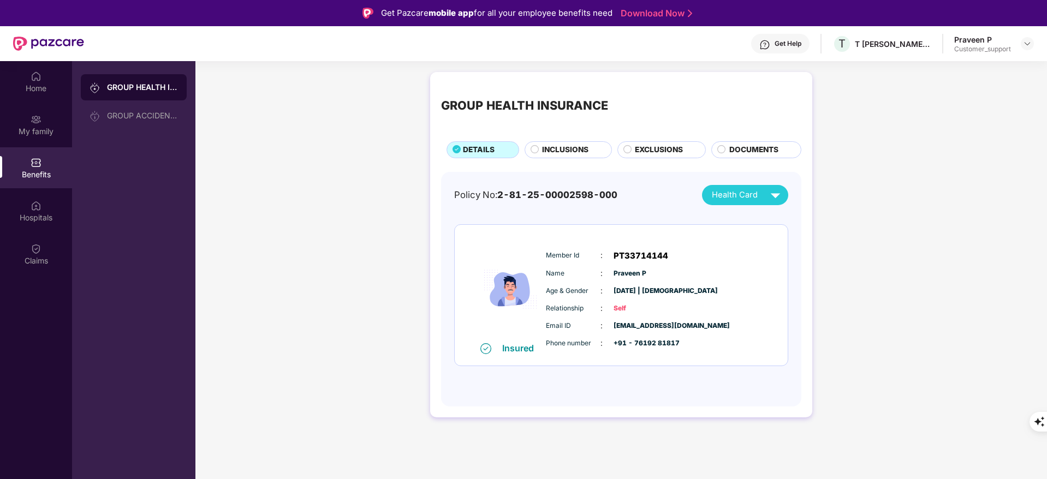
click at [663, 146] on span "EXCLUSIONS" at bounding box center [659, 150] width 48 height 12
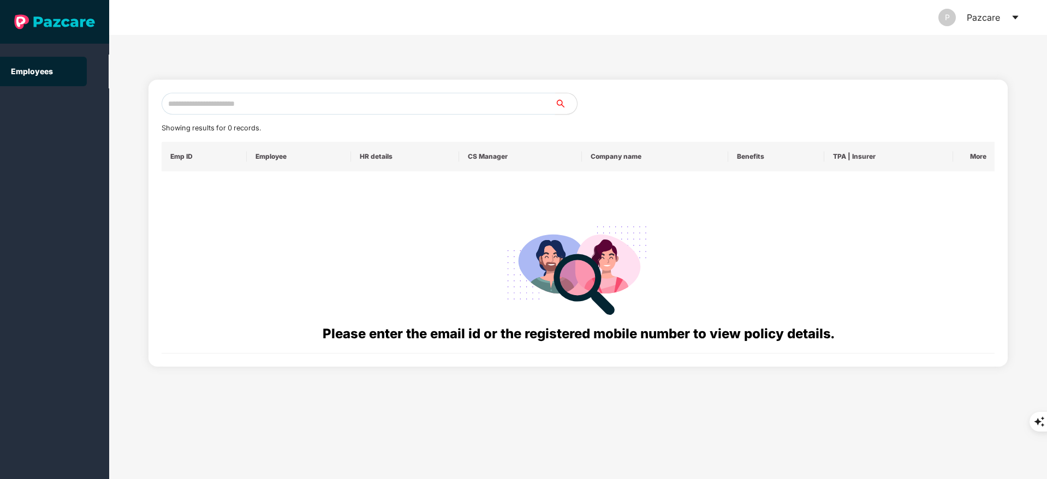
click at [296, 103] on input "text" at bounding box center [358, 104] width 393 height 22
paste input "**********"
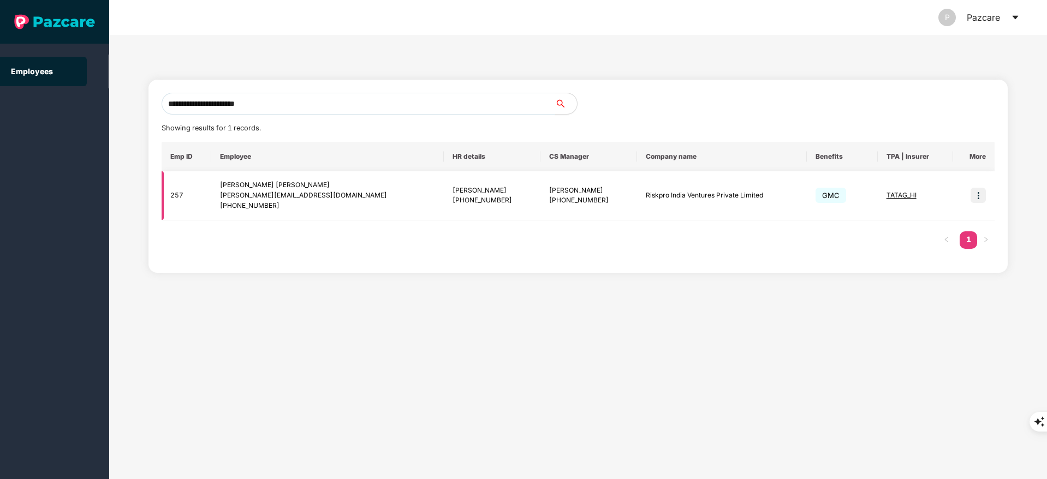
type input "**********"
click at [979, 199] on img at bounding box center [977, 195] width 15 height 15
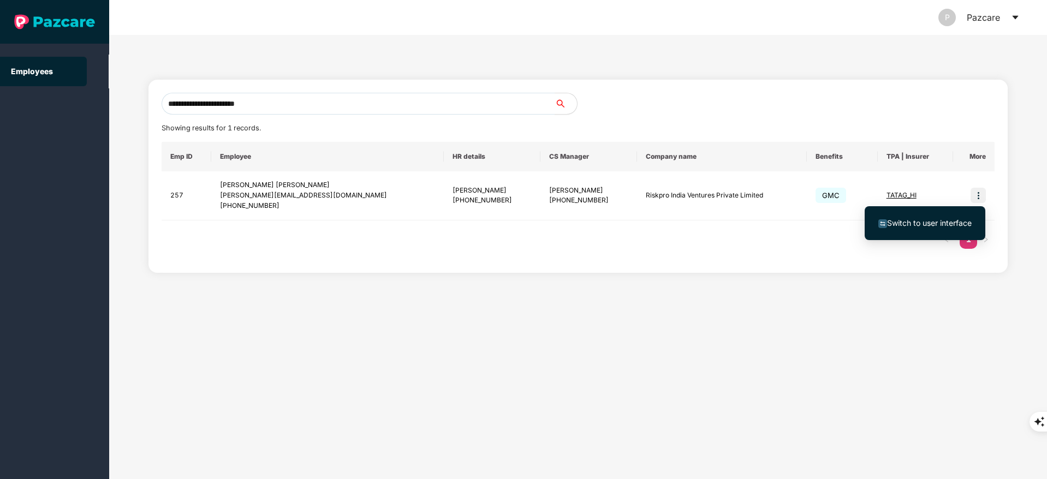
click at [956, 222] on span "Switch to user interface" at bounding box center [929, 222] width 85 height 9
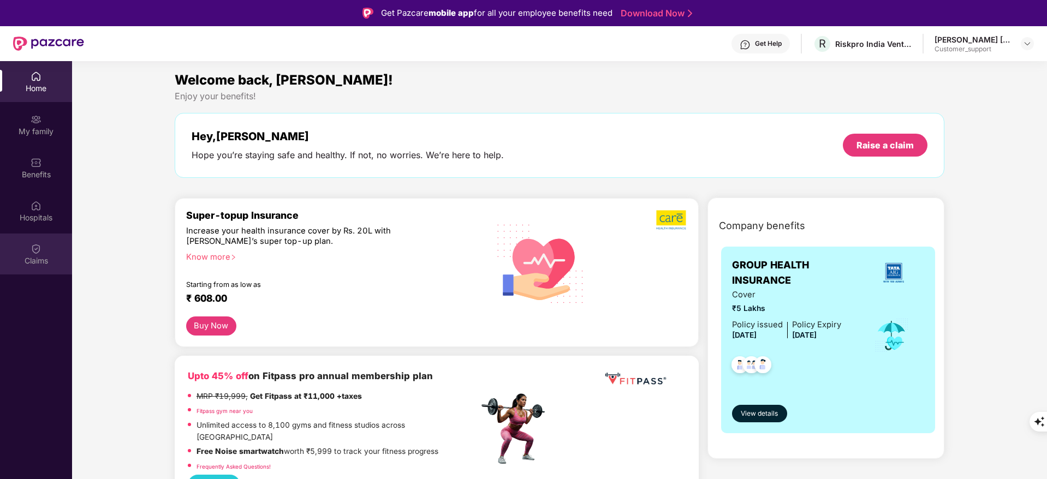
click at [41, 243] on div "Claims" at bounding box center [36, 254] width 72 height 41
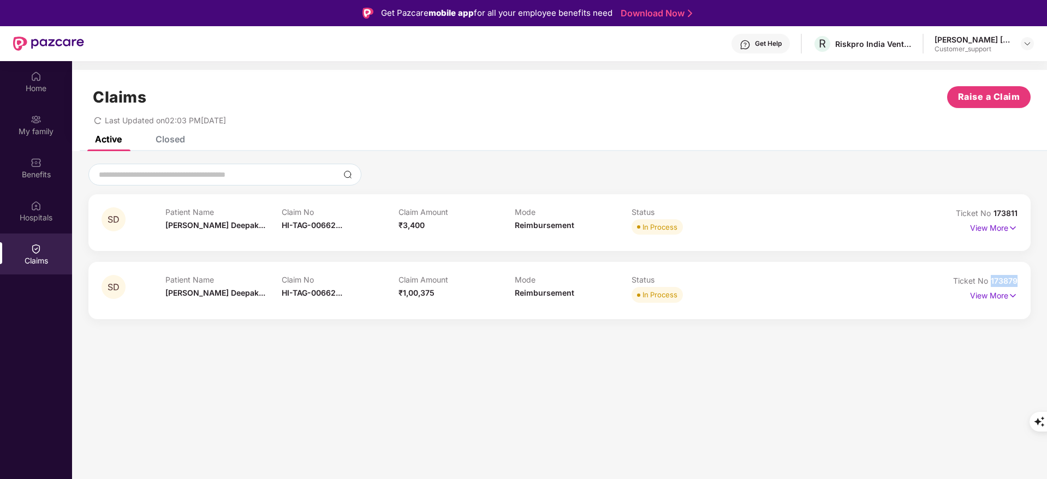
drag, startPoint x: 988, startPoint y: 277, endPoint x: 1028, endPoint y: 278, distance: 40.4
click at [1028, 278] on div "SD Patient Name [PERSON_NAME] Deepak... Claim No HI-TAG-00662... Claim Amount ₹…" at bounding box center [559, 290] width 942 height 57
copy span "173879"
